Goal: Transaction & Acquisition: Subscribe to service/newsletter

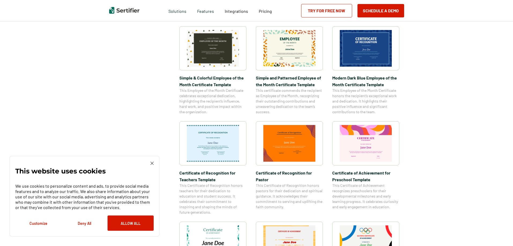
scroll to position [268, 0]
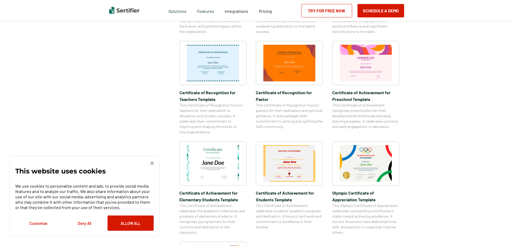
click at [297, 167] on img at bounding box center [289, 163] width 52 height 37
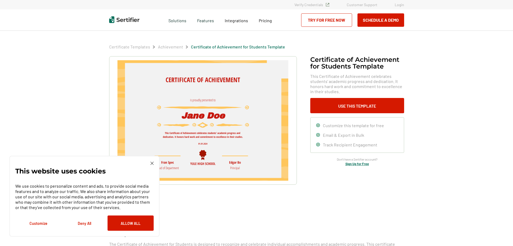
click at [209, 114] on img at bounding box center [202, 120] width 171 height 121
click at [362, 102] on button "Use This Template" at bounding box center [357, 105] width 94 height 15
click at [308, 200] on div "Certificate of Achievement for Students Template This Certificate of Achievemen…" at bounding box center [256, 134] width 295 height 157
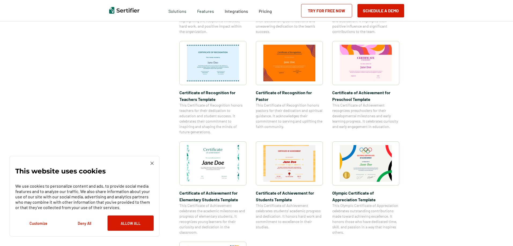
scroll to position [655, 0]
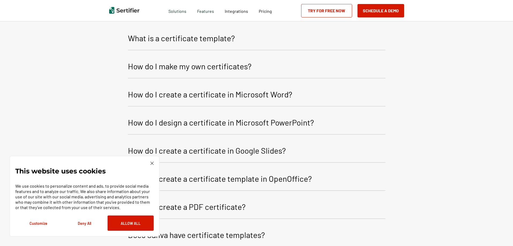
click at [151, 164] on img at bounding box center [151, 163] width 3 height 3
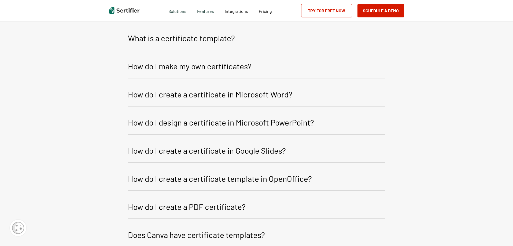
click at [331, 12] on link "Try for Free Now" at bounding box center [326, 10] width 51 height 13
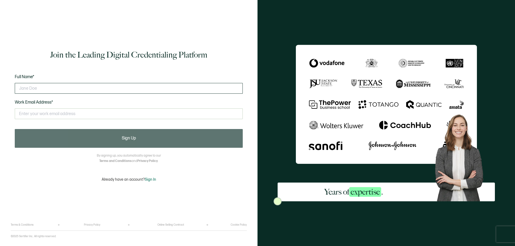
click at [136, 91] on input "text" at bounding box center [129, 88] width 228 height 11
type input "t"
type input "Tamara Schmidt"
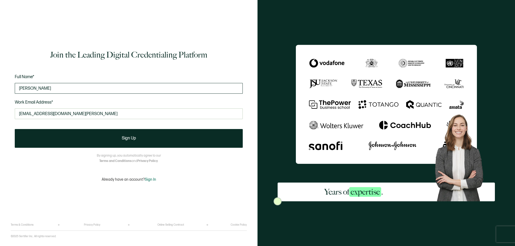
type input "tschmidt@co.carver.mn.us"
